Goal: Book appointment/travel/reservation

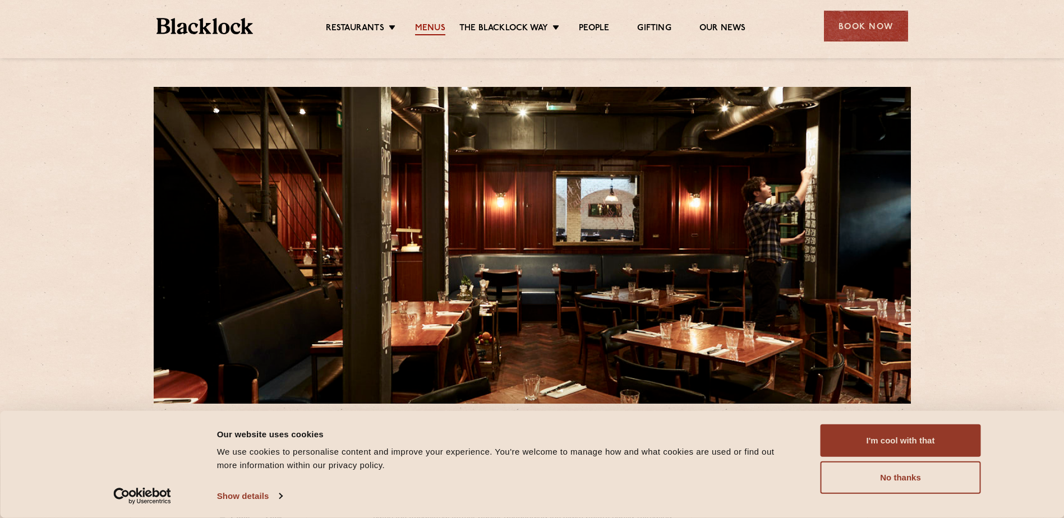
click at [434, 23] on link "Menus" at bounding box center [430, 29] width 30 height 12
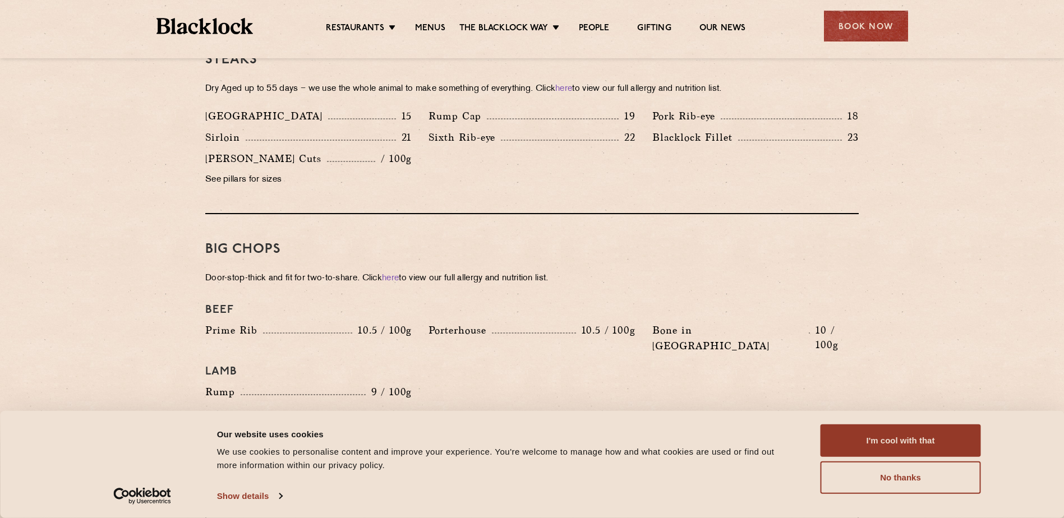
scroll to position [1084, 0]
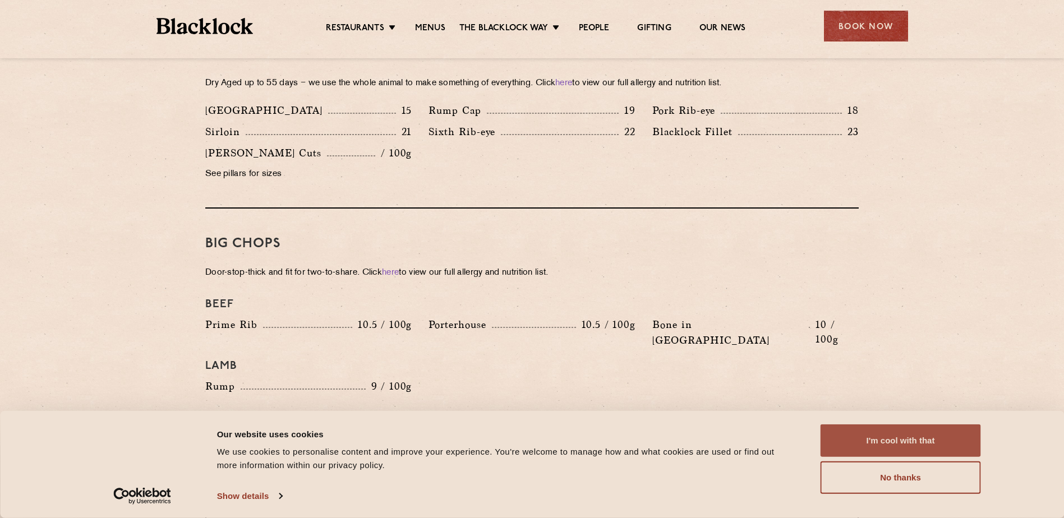
click at [887, 445] on button "I'm cool with that" at bounding box center [901, 441] width 160 height 33
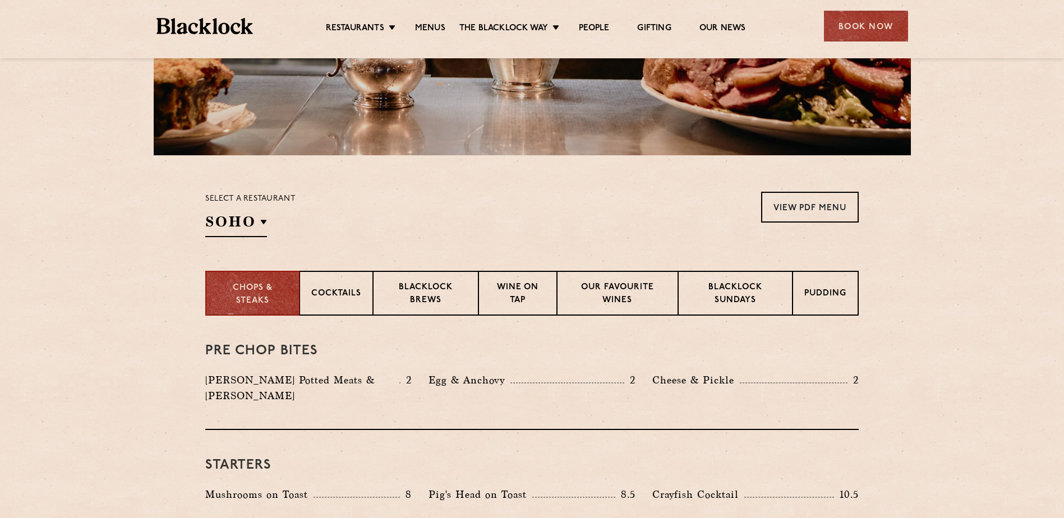
scroll to position [0, 0]
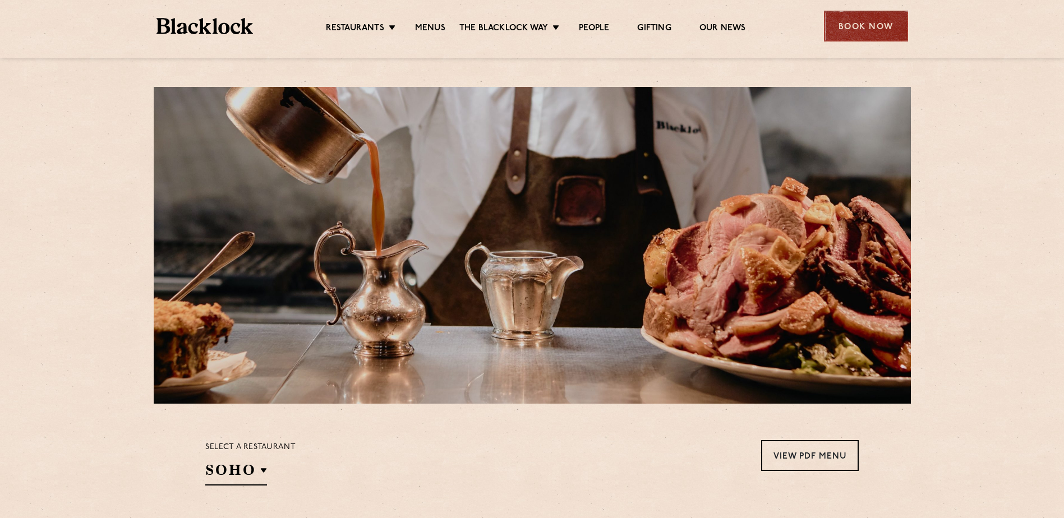
click at [886, 29] on div "Book Now" at bounding box center [866, 26] width 84 height 31
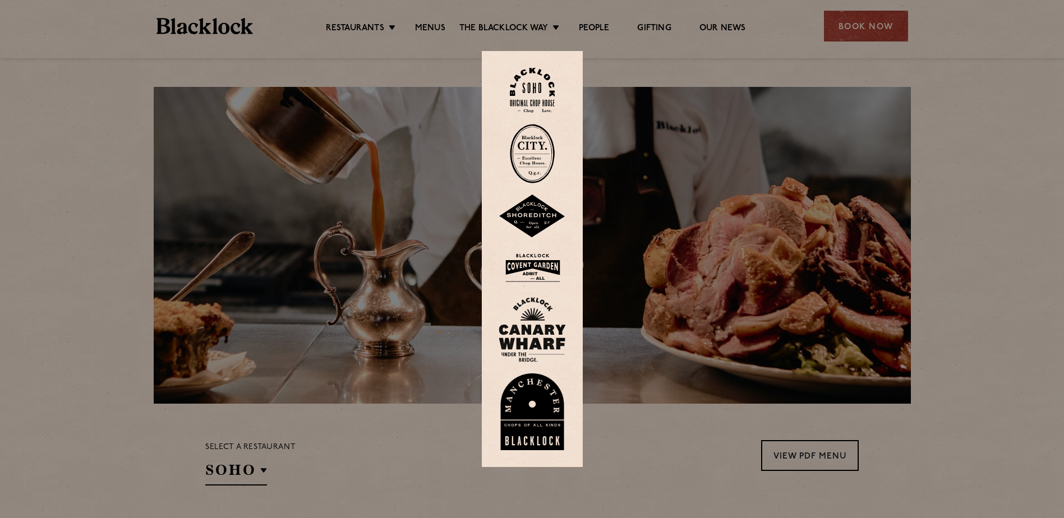
click at [523, 89] on img at bounding box center [532, 90] width 45 height 45
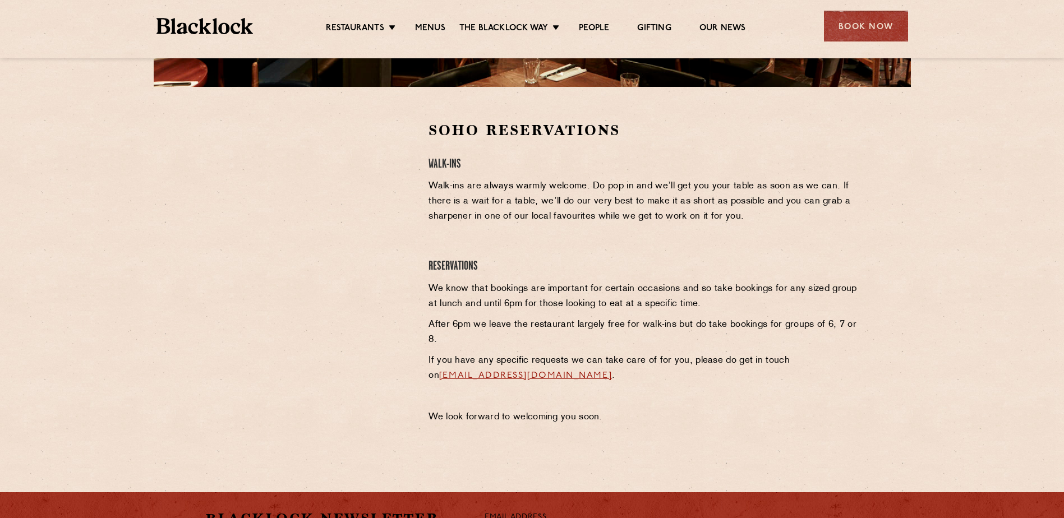
scroll to position [320, 0]
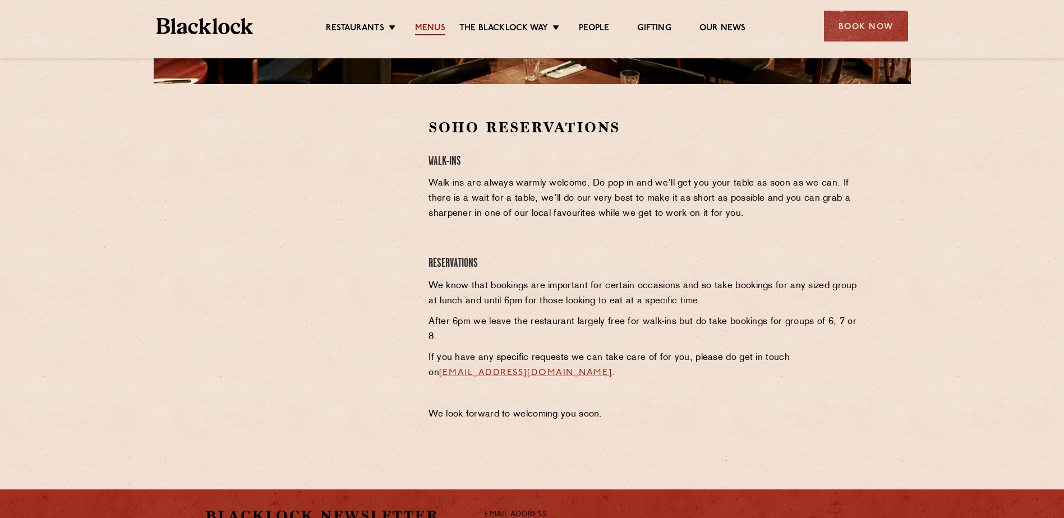
click at [424, 24] on link "Menus" at bounding box center [430, 29] width 30 height 12
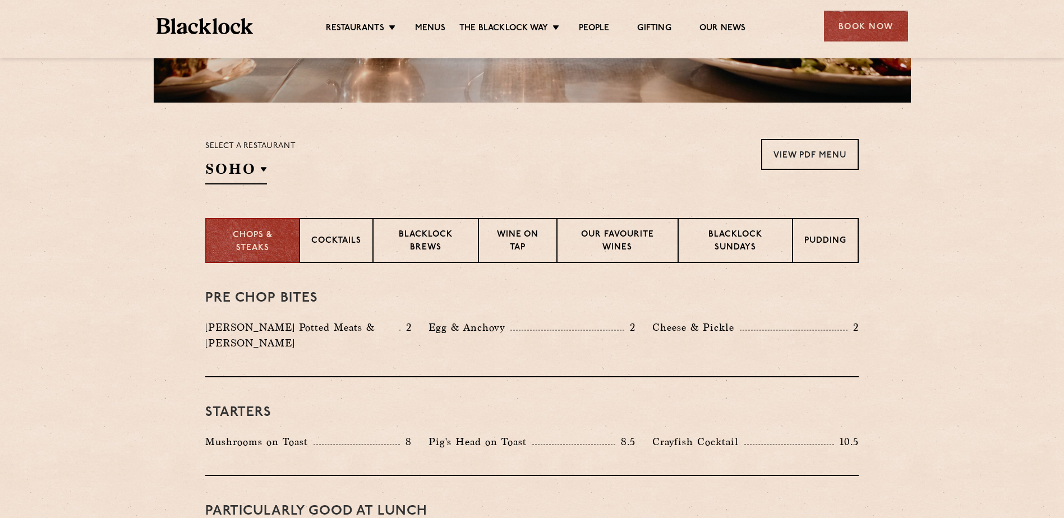
scroll to position [310, 0]
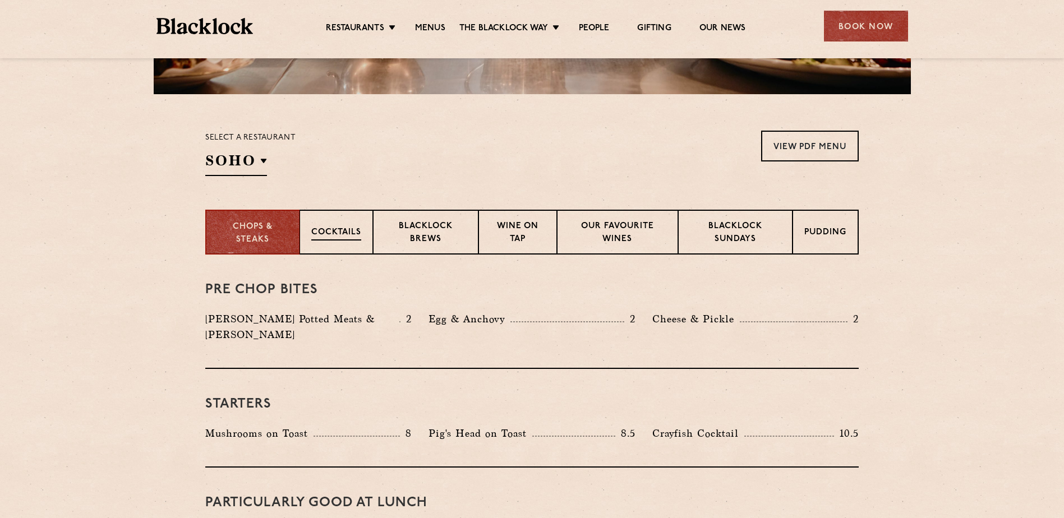
click at [352, 246] on div "Cocktails" at bounding box center [336, 232] width 73 height 45
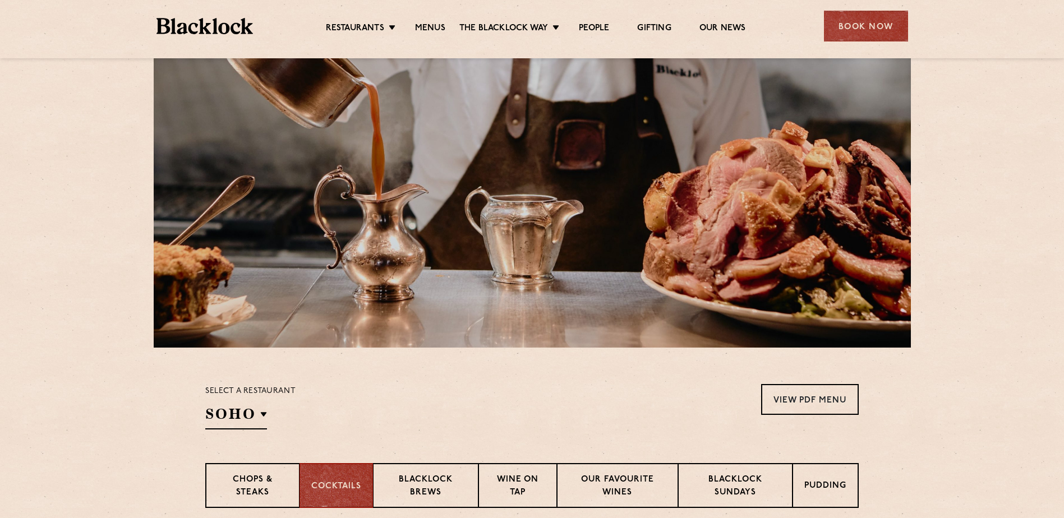
scroll to position [168, 0]
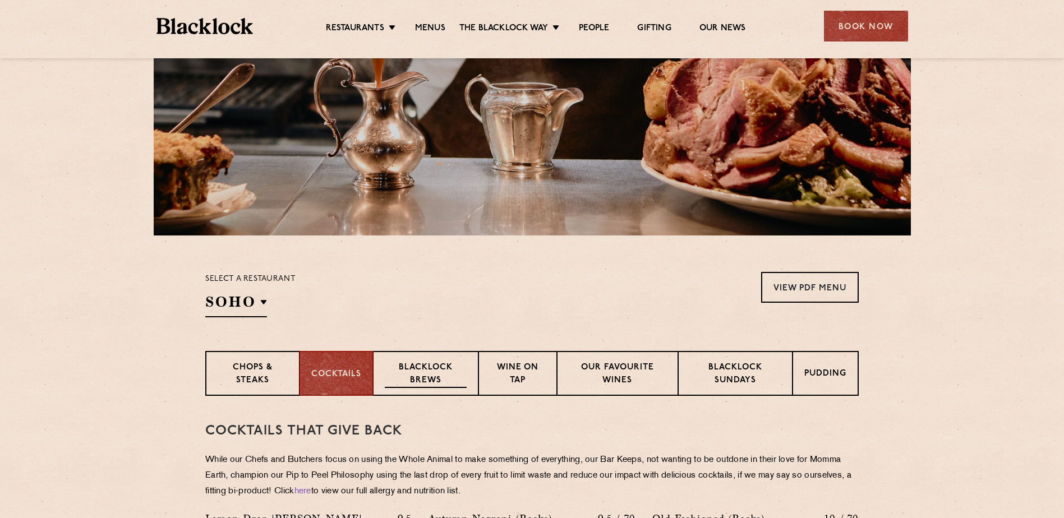
click at [457, 367] on p "Blacklock Brews" at bounding box center [426, 375] width 82 height 26
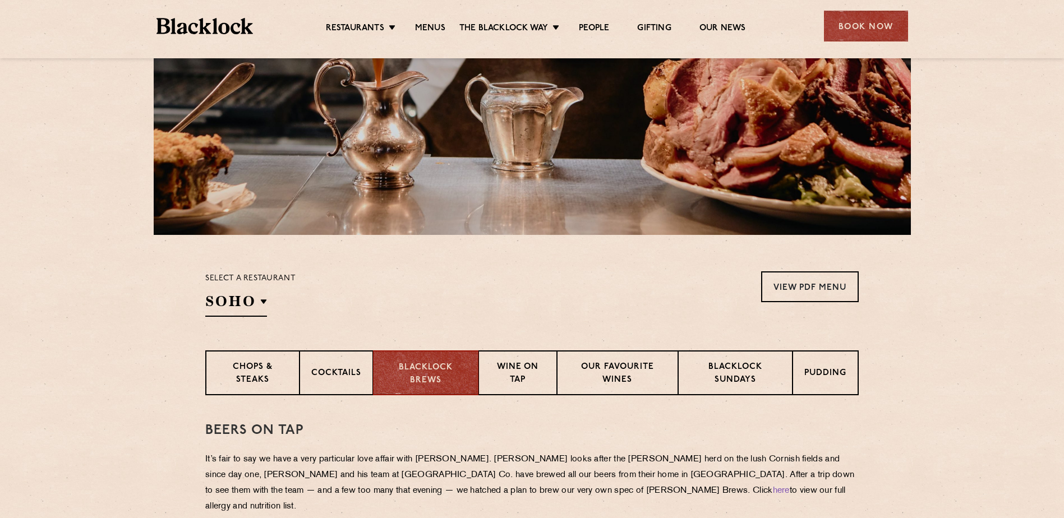
scroll to position [120, 0]
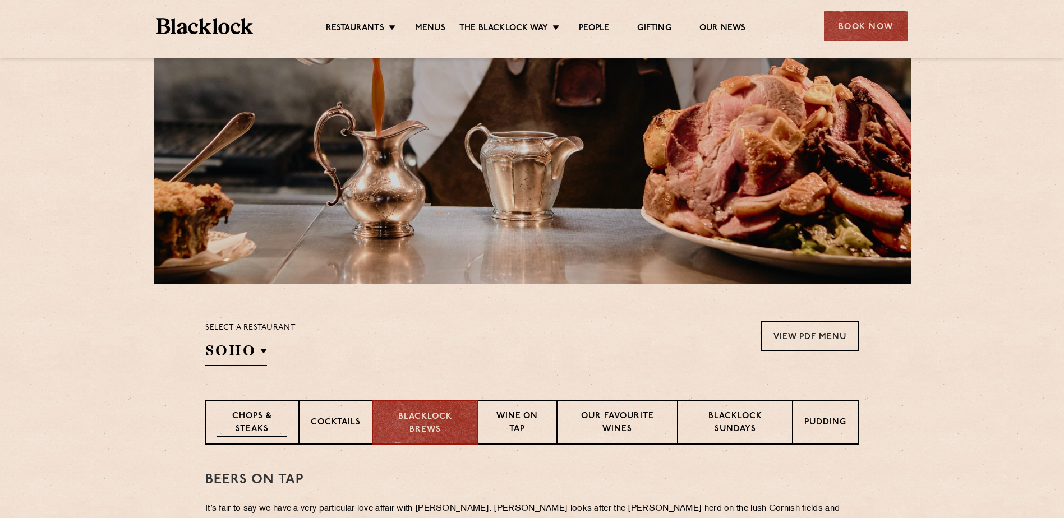
click at [282, 439] on div "Chops & Steaks" at bounding box center [252, 422] width 94 height 45
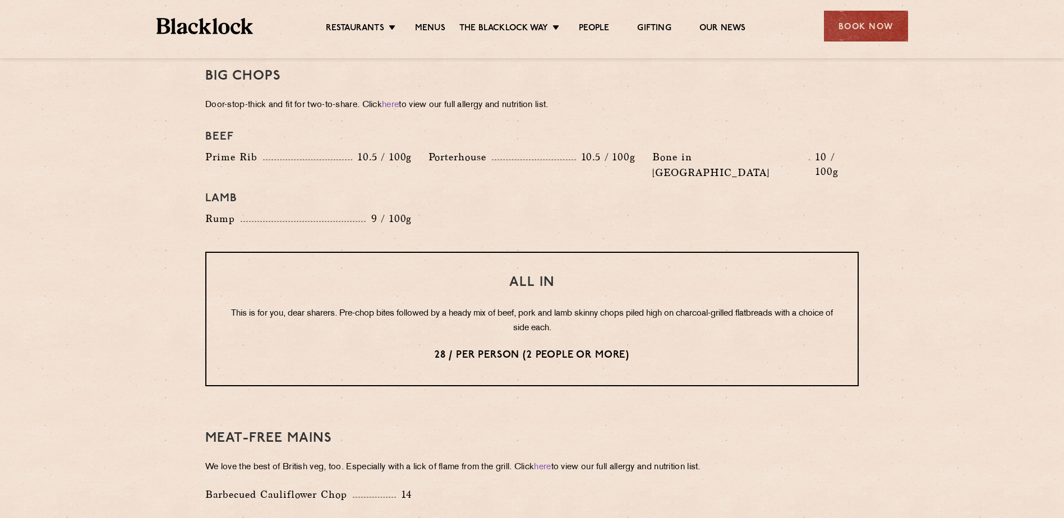
scroll to position [1381, 0]
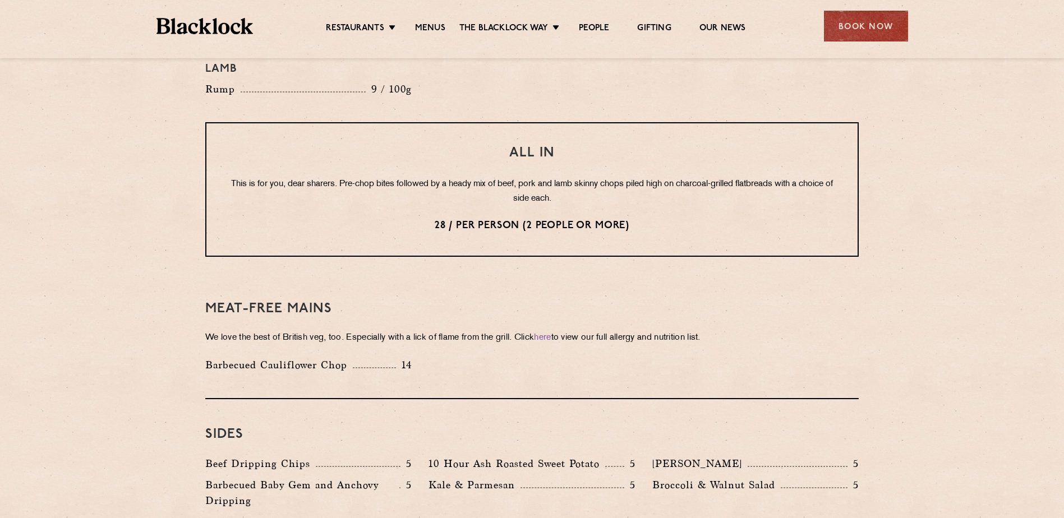
drag, startPoint x: 1063, startPoint y: 366, endPoint x: 1053, endPoint y: 334, distance: 34.1
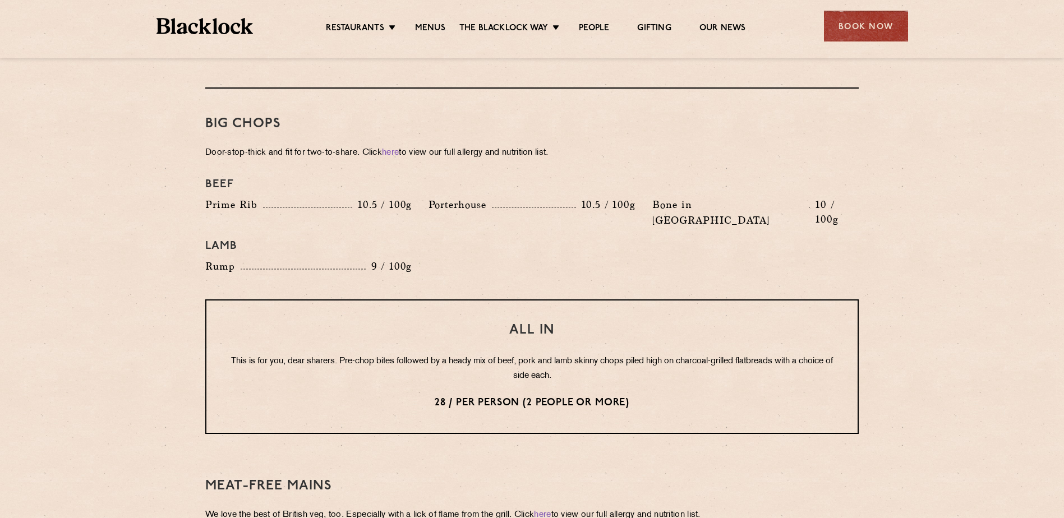
scroll to position [1210, 0]
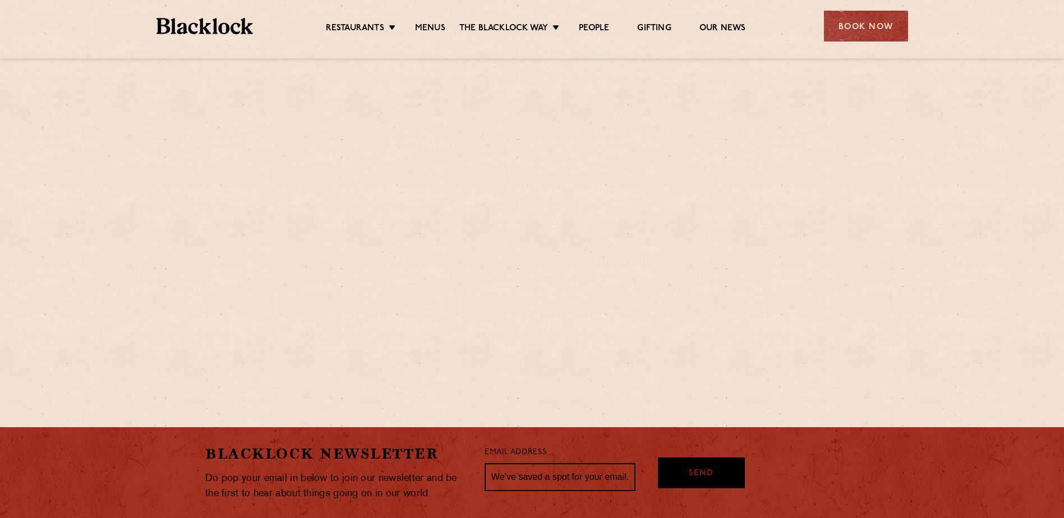
scroll to position [320, 0]
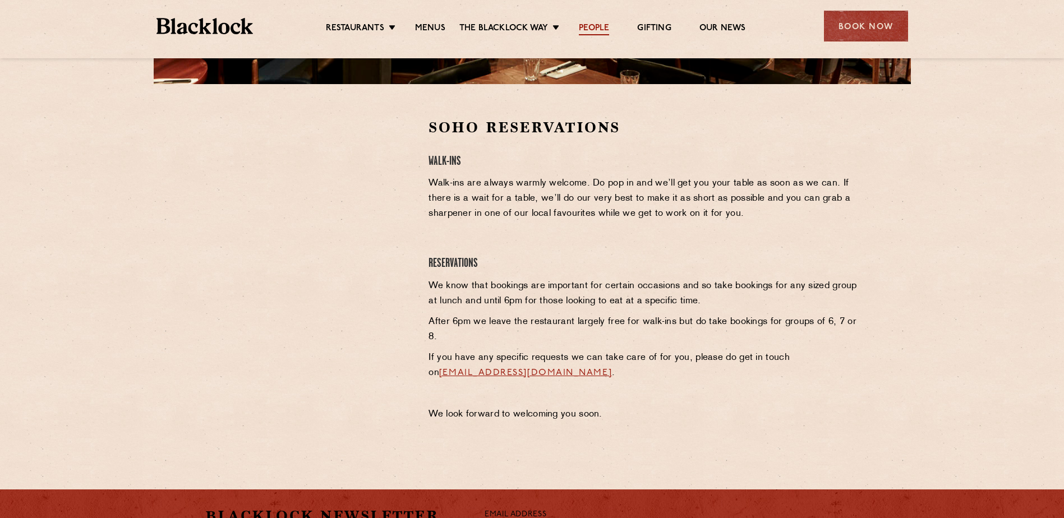
click at [605, 24] on link "People" at bounding box center [594, 29] width 30 height 12
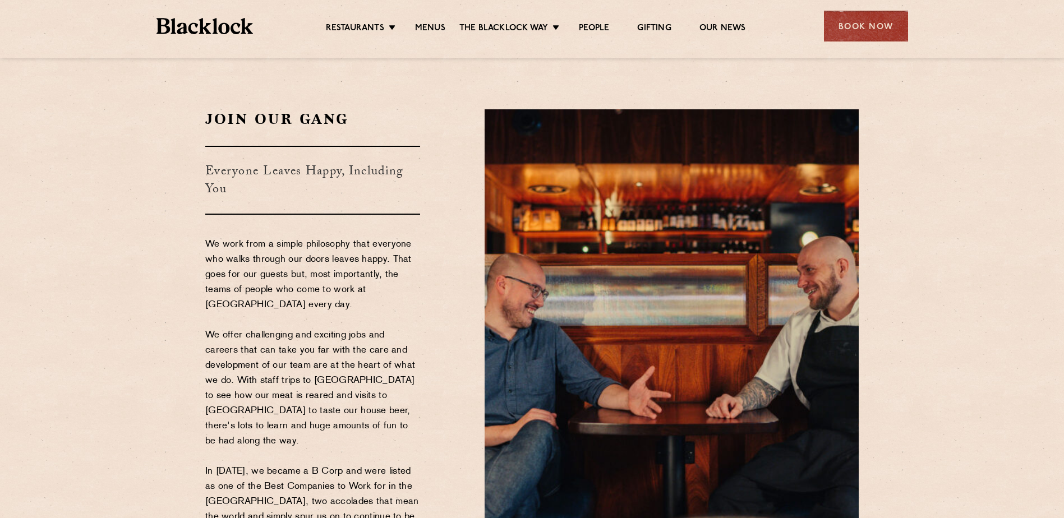
click at [157, 240] on section "Join Our Gang Everyone Leaves Happy, Including You We work from a simple philos…" at bounding box center [532, 349] width 1064 height 546
